Goal: Communication & Community: Answer question/provide support

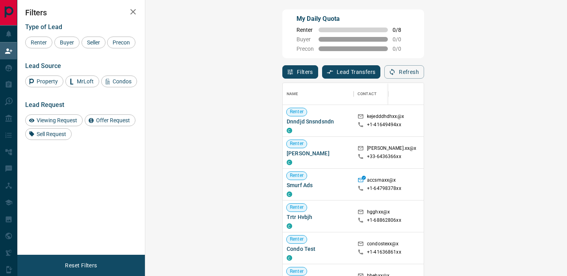
scroll to position [208, 404]
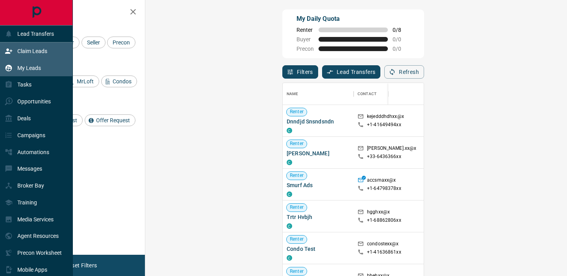
click at [35, 66] on p "My Leads" at bounding box center [29, 68] width 24 height 6
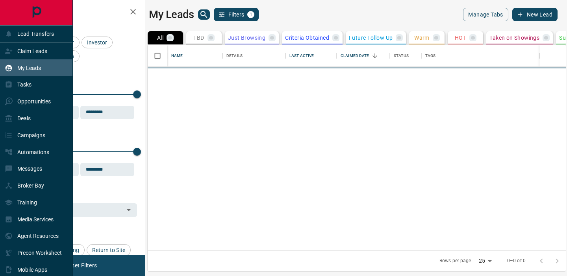
scroll to position [206, 418]
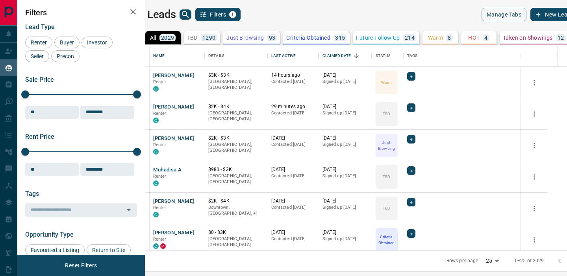
click at [190, 10] on icon "search button" at bounding box center [185, 14] width 9 height 9
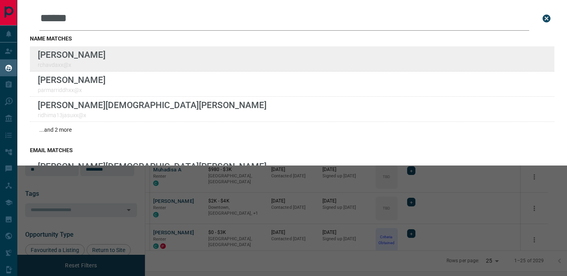
type input "******"
click at [0, 0] on div "Lead Transfers Claim Leads My Leads Tasks Opportunities Deals Campaigns Automat…" at bounding box center [283, 133] width 567 height 266
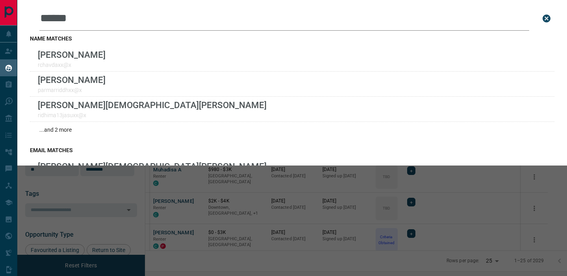
click at [546, 20] on icon "close search bar" at bounding box center [546, 19] width 8 height 8
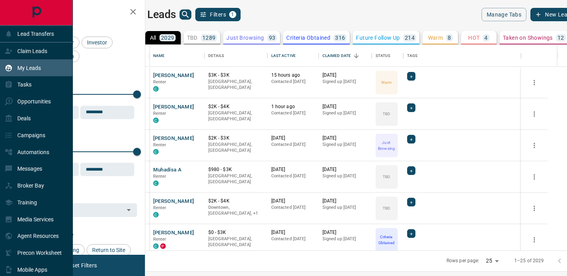
click at [33, 70] on p "My Leads" at bounding box center [29, 68] width 24 height 6
click at [31, 165] on div "Messages" at bounding box center [23, 168] width 37 height 13
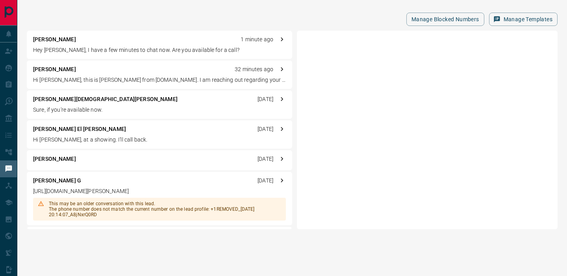
click at [142, 46] on div "[PERSON_NAME] 1 minute ago Hey [PERSON_NAME], I have a few minutes to chat now.…" at bounding box center [159, 45] width 265 height 28
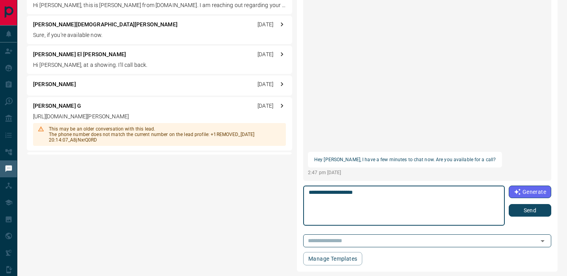
scroll to position [78, 0]
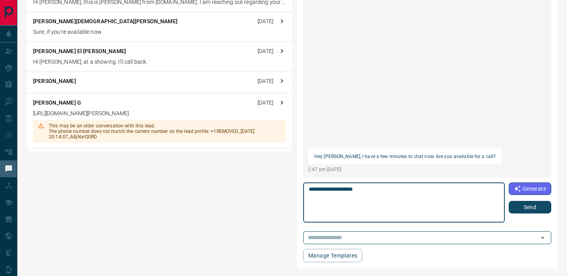
type textarea "**********"
click at [538, 210] on button "Send" at bounding box center [529, 207] width 42 height 13
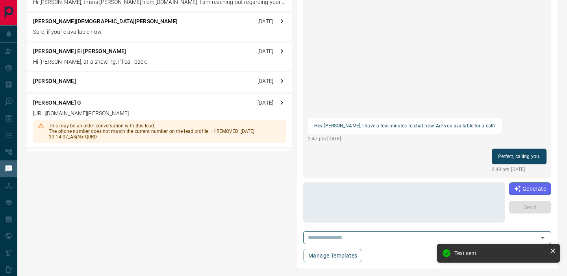
scroll to position [0, 0]
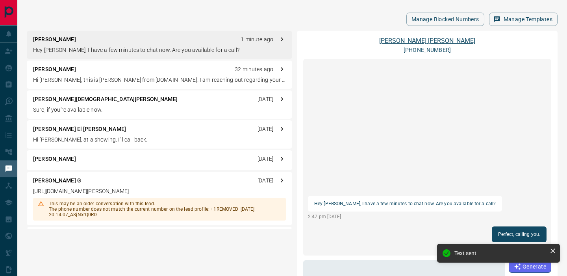
click at [427, 39] on link "[PERSON_NAME]" at bounding box center [427, 40] width 96 height 7
